Goal: Task Accomplishment & Management: Manage account settings

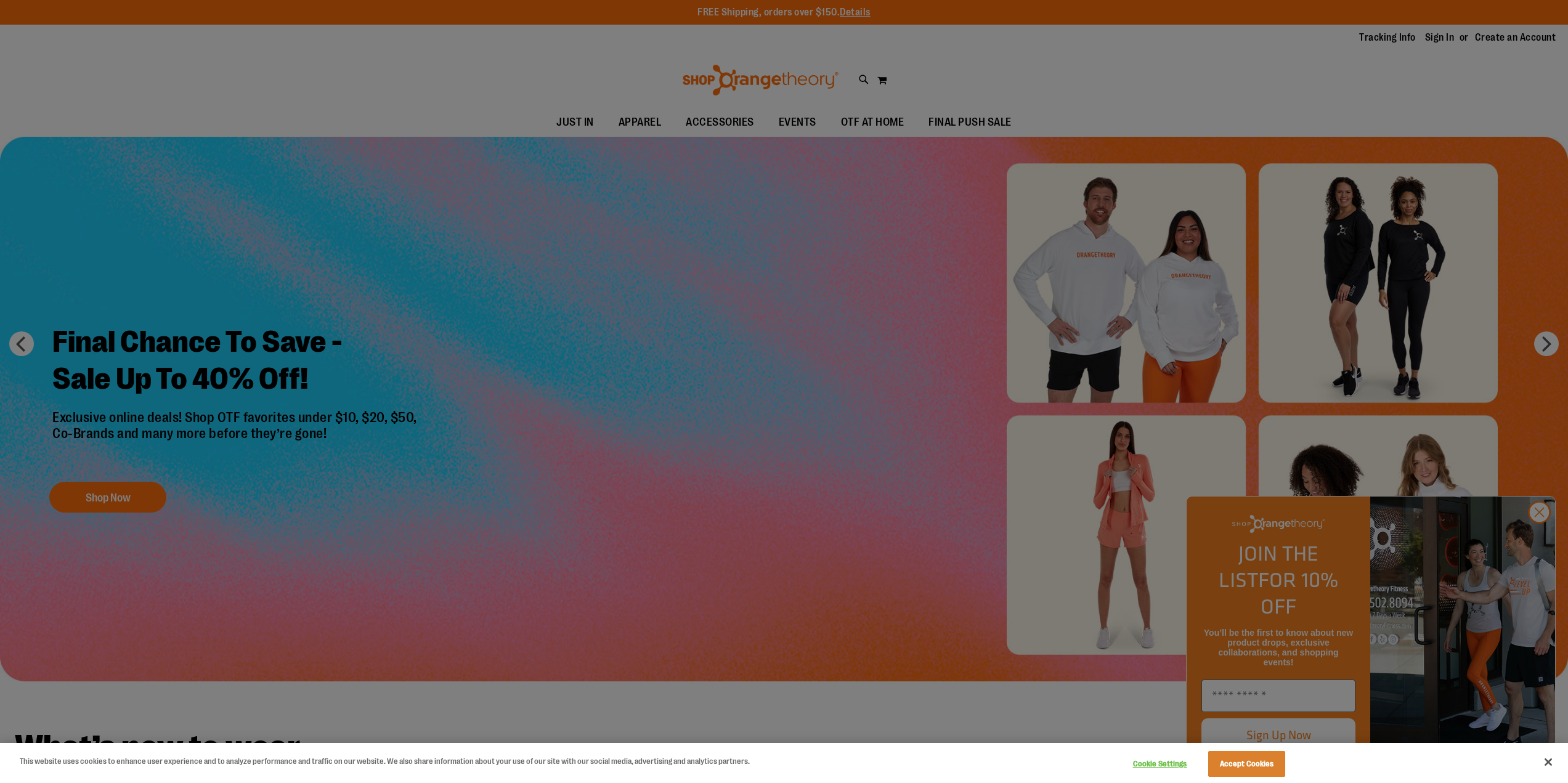
click at [1206, 56] on div at bounding box center [784, 391] width 1568 height 783
click at [1538, 539] on div at bounding box center [784, 391] width 1568 height 783
click at [1535, 540] on div at bounding box center [784, 391] width 1568 height 783
click at [1248, 760] on button "Accept Cookies" at bounding box center [1246, 763] width 77 height 26
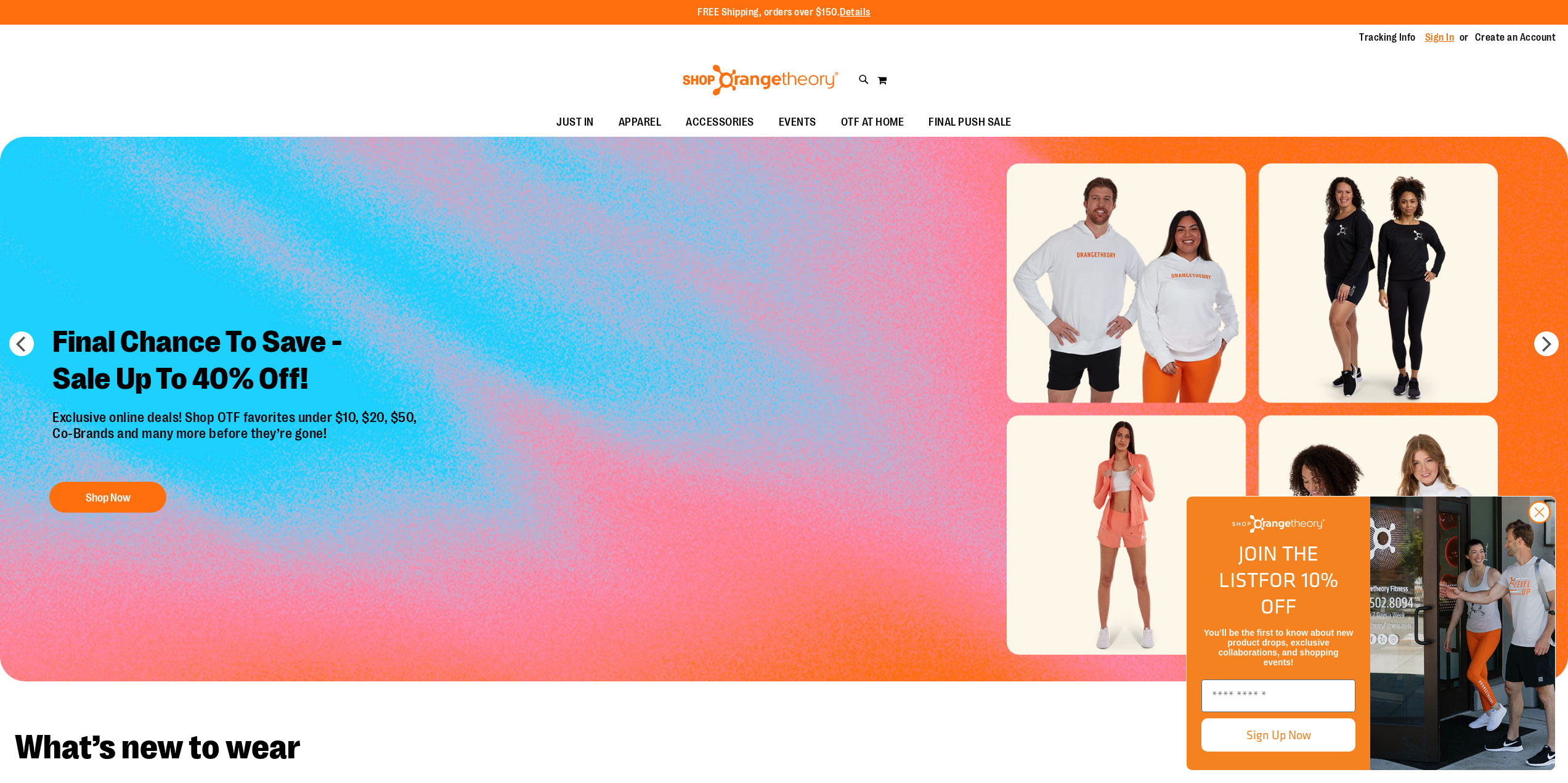
click at [1441, 34] on link "Sign In" at bounding box center [1440, 37] width 30 height 14
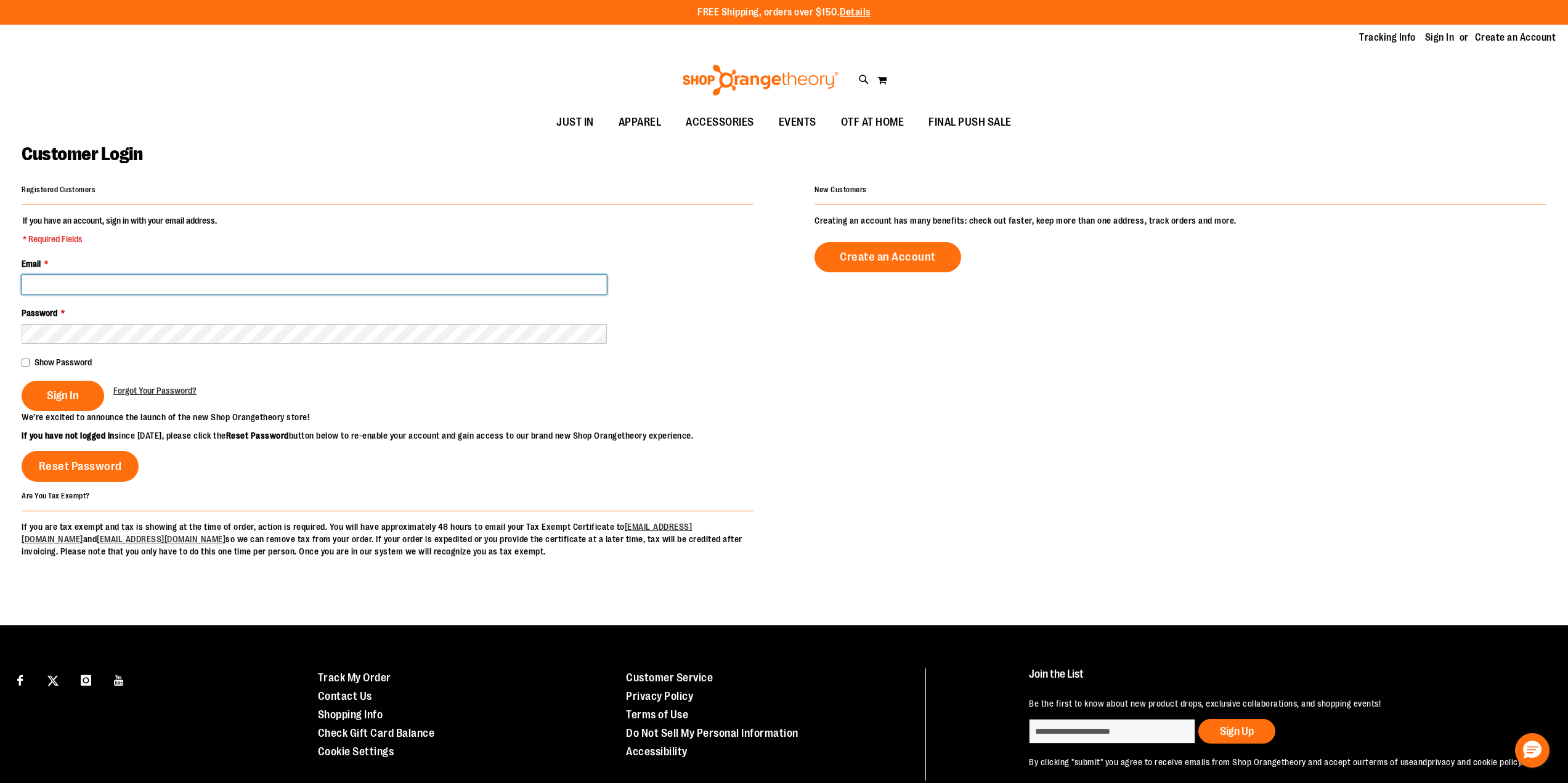
click at [261, 293] on input "Email *" at bounding box center [314, 285] width 585 height 20
type input "**********"
click at [53, 367] on span "Show Password" at bounding box center [63, 362] width 57 height 10
click at [68, 405] on button "Sign In" at bounding box center [63, 396] width 83 height 30
